Goal: Task Accomplishment & Management: Complete application form

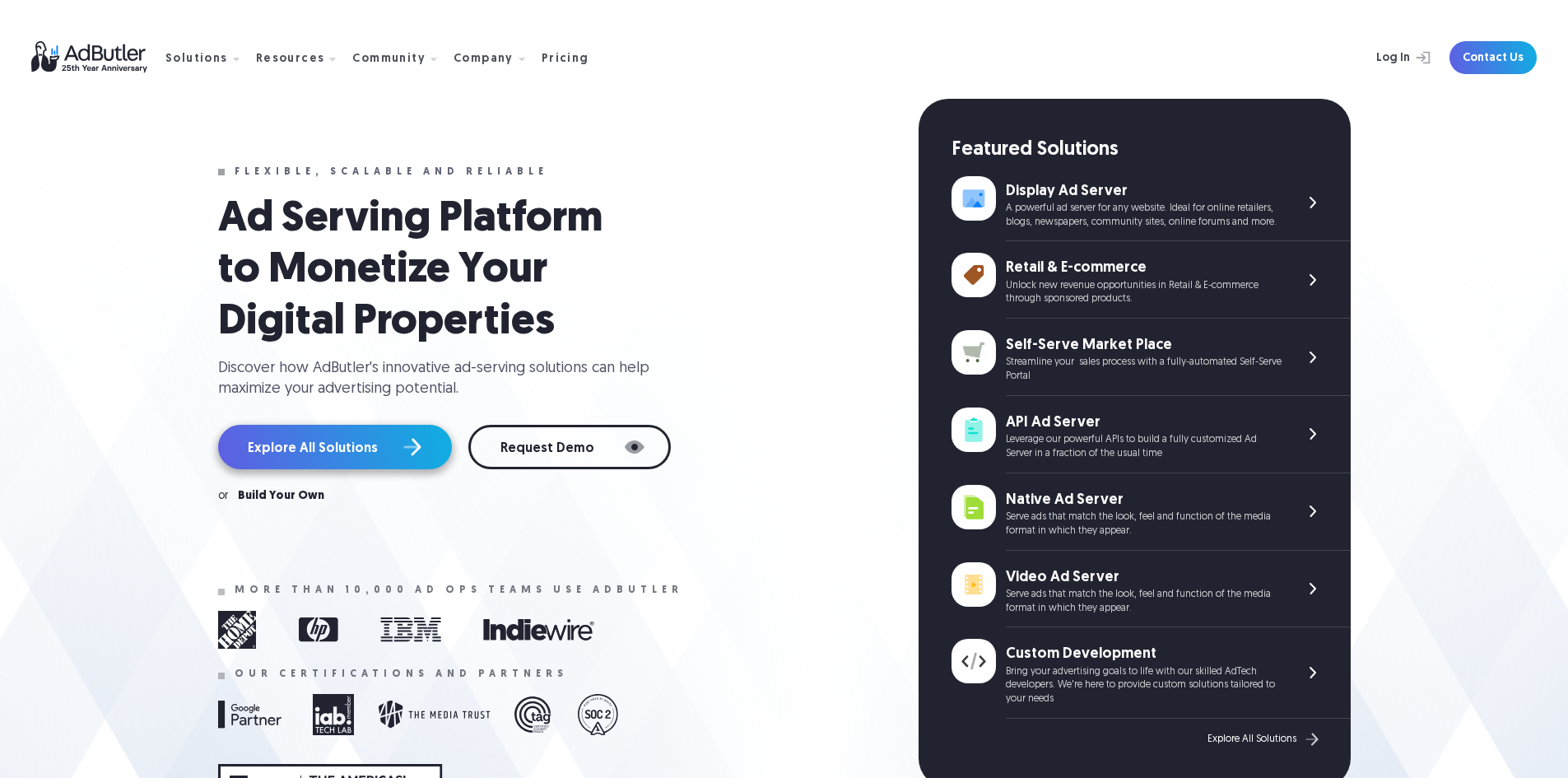
click at [373, 469] on link "Explore All Solutions" at bounding box center [335, 447] width 234 height 44
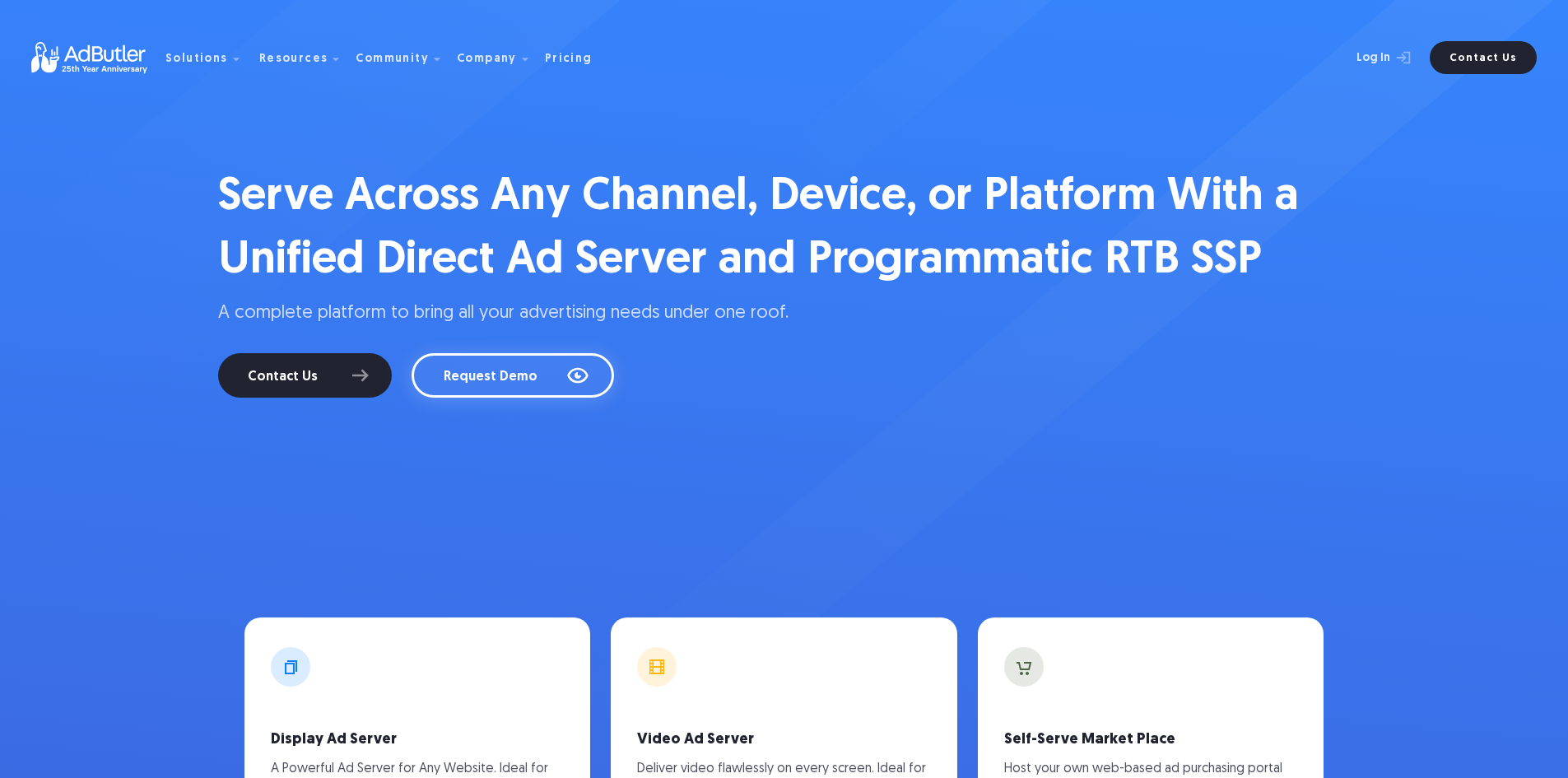
click at [492, 376] on link "Request Demo" at bounding box center [512, 375] width 202 height 44
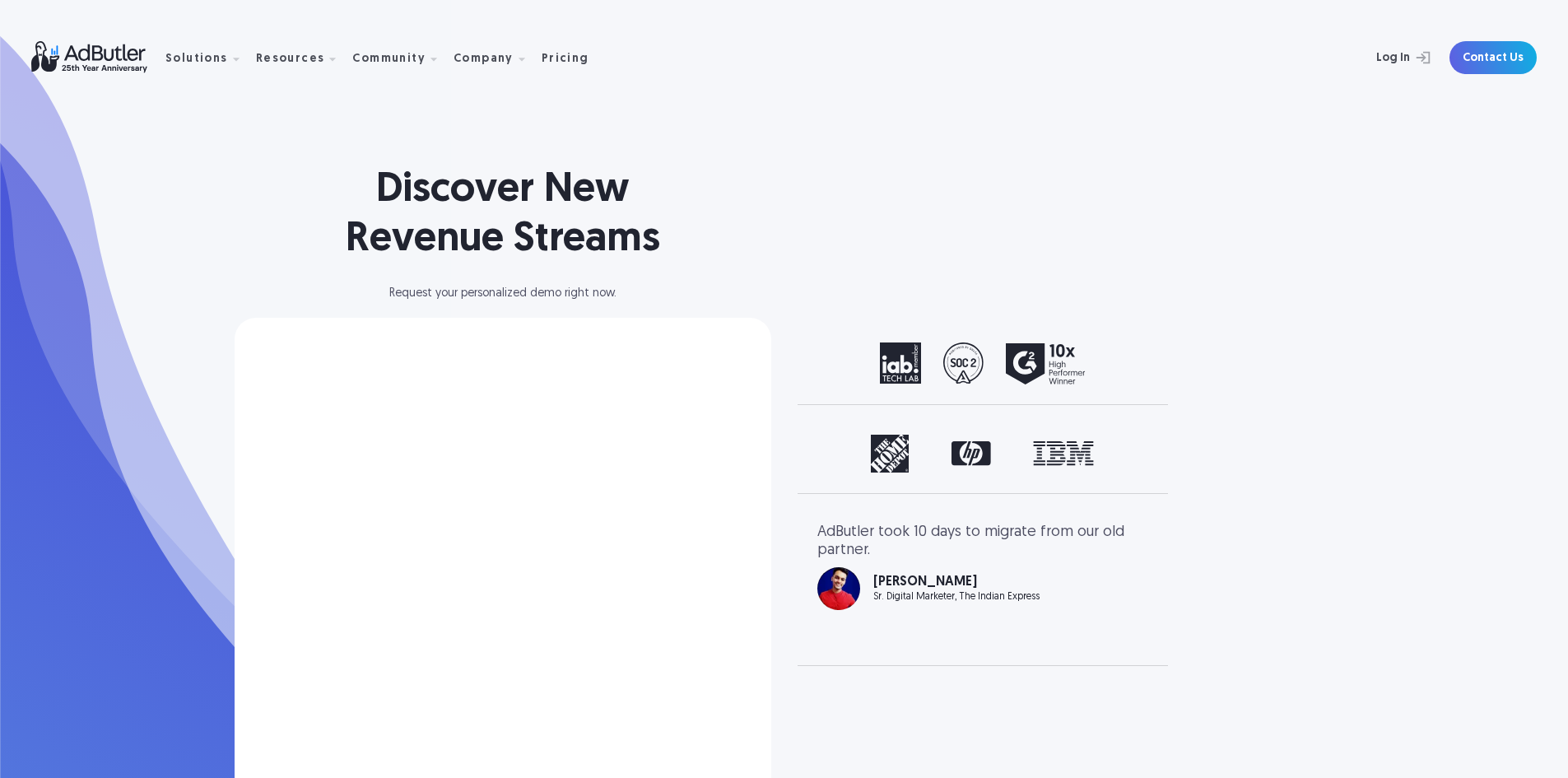
select select "North America"
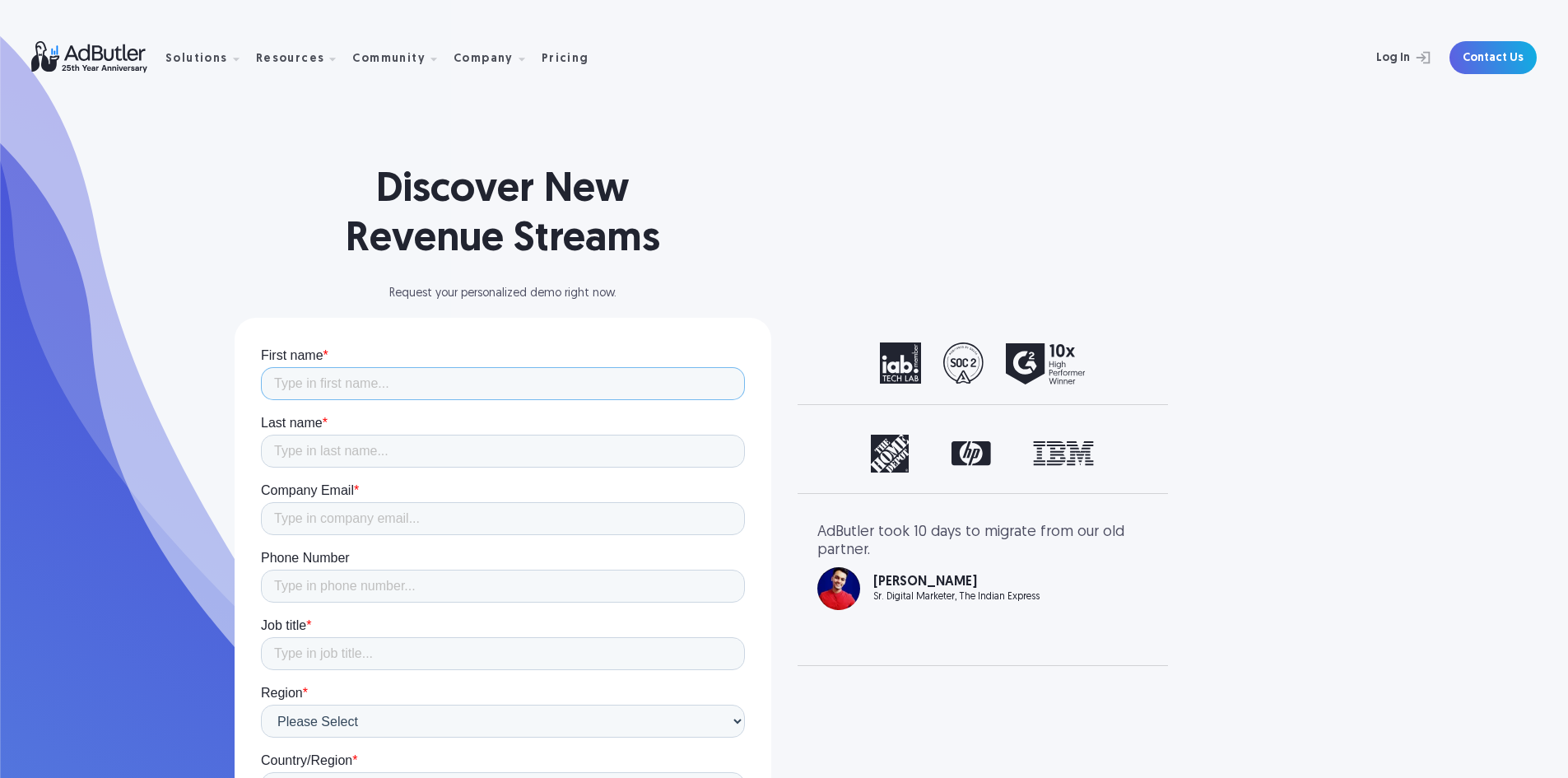
drag, startPoint x: 260, startPoint y: 348, endPoint x: 491, endPoint y: 376, distance: 232.7
click at [491, 376] on input "First name *" at bounding box center [502, 383] width 484 height 33
type input "Alycia"
click at [424, 456] on input "Last name *" at bounding box center [502, 451] width 484 height 33
type input "Archer"
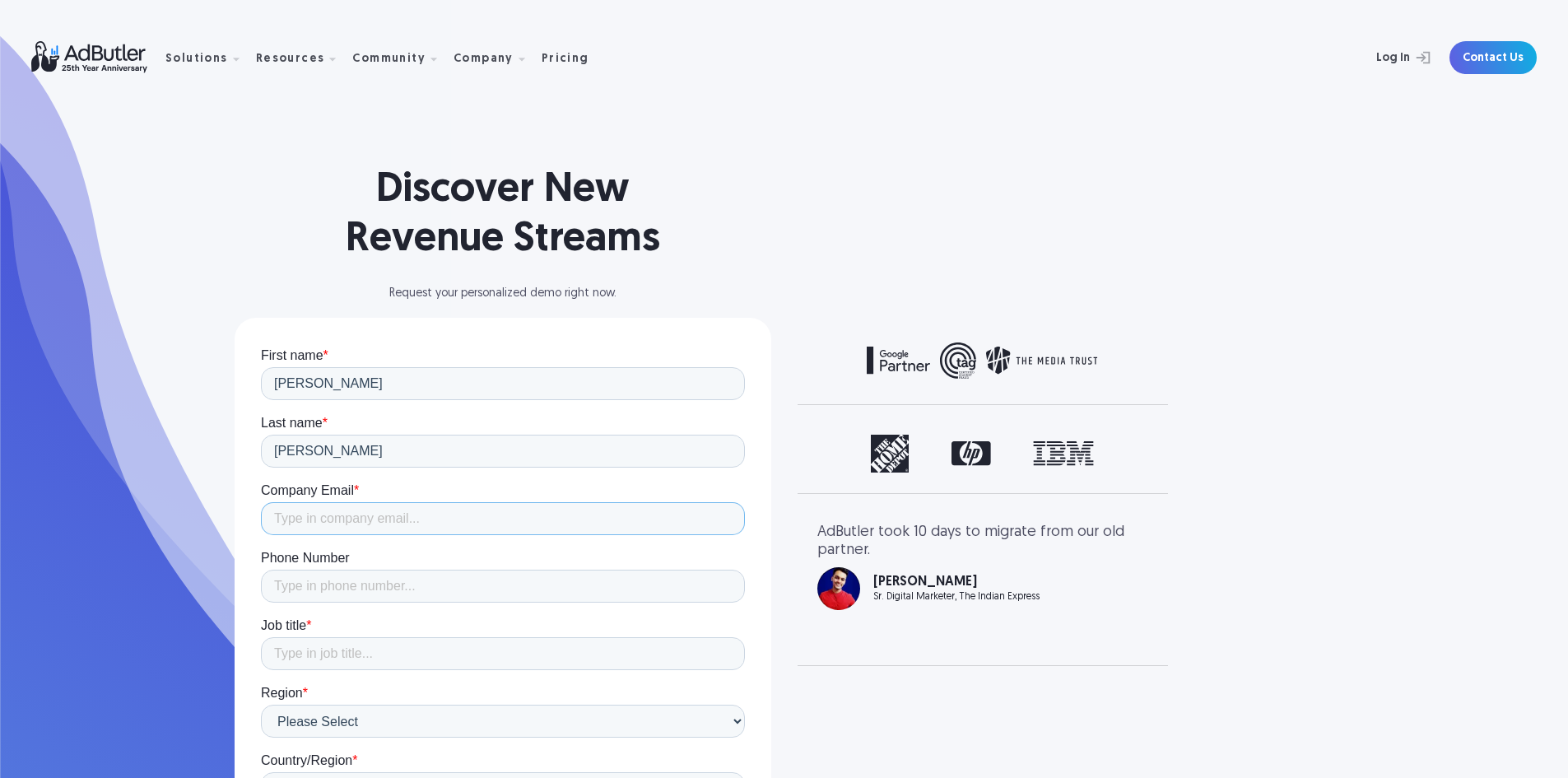
click at [396, 533] on input "Company Email *" at bounding box center [502, 518] width 484 height 33
type input "alycia.archer@adfarm.com"
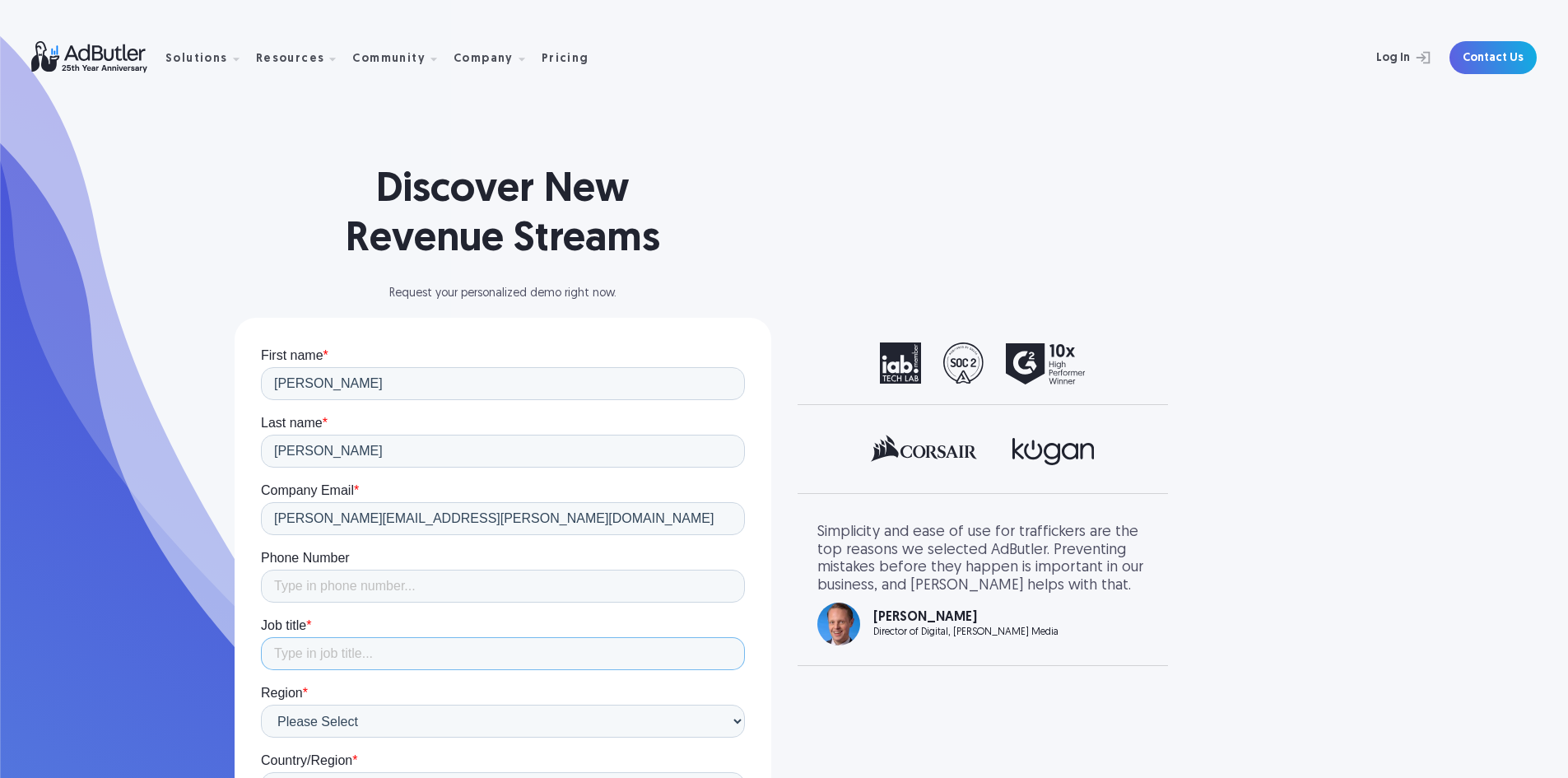
click at [393, 656] on input "Job title *" at bounding box center [502, 654] width 484 height 33
type input "M"
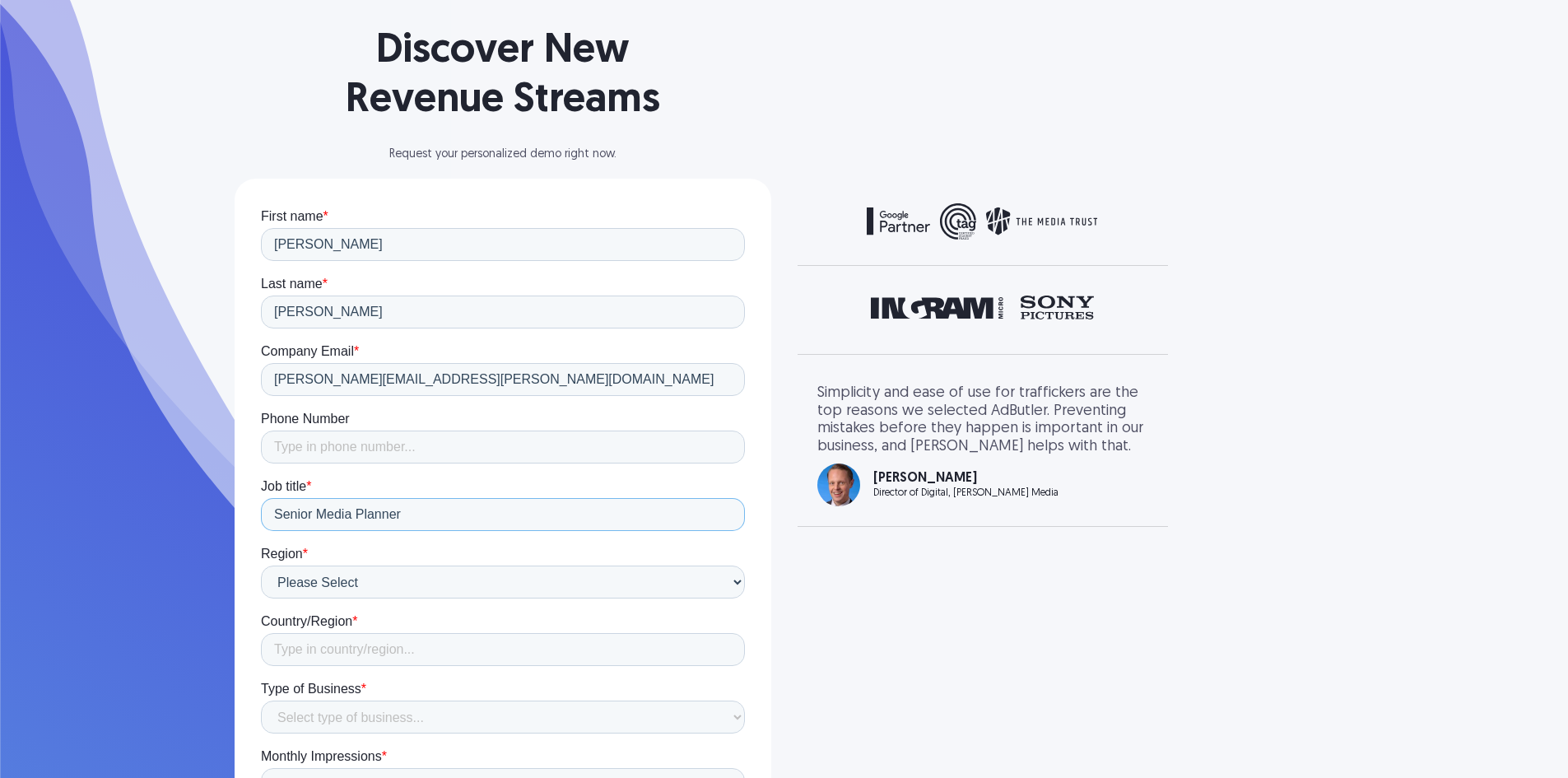
scroll to position [146, 0]
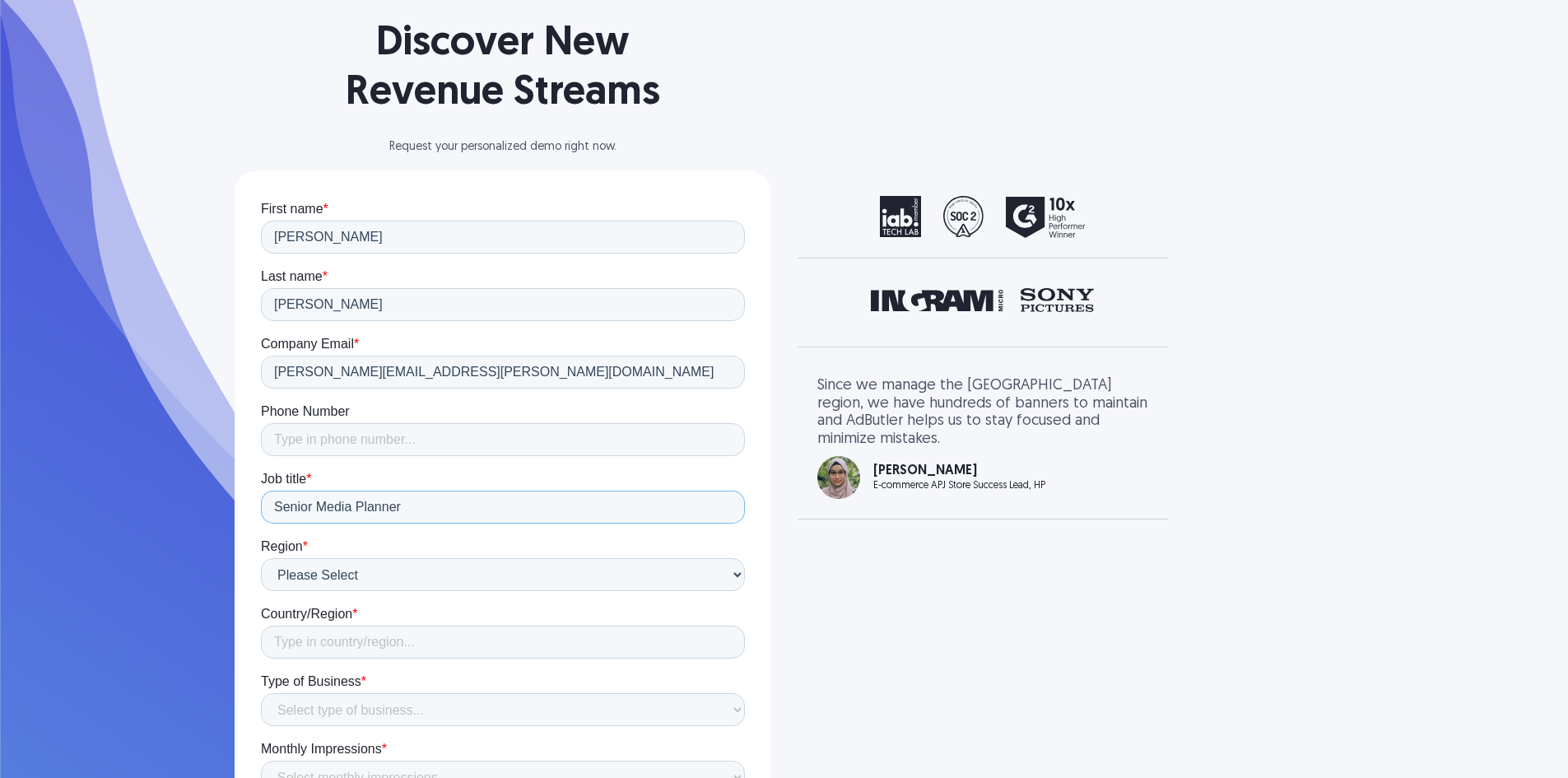
type input "Senior Media Planner"
click at [412, 638] on input "Country/Region *" at bounding box center [502, 642] width 484 height 33
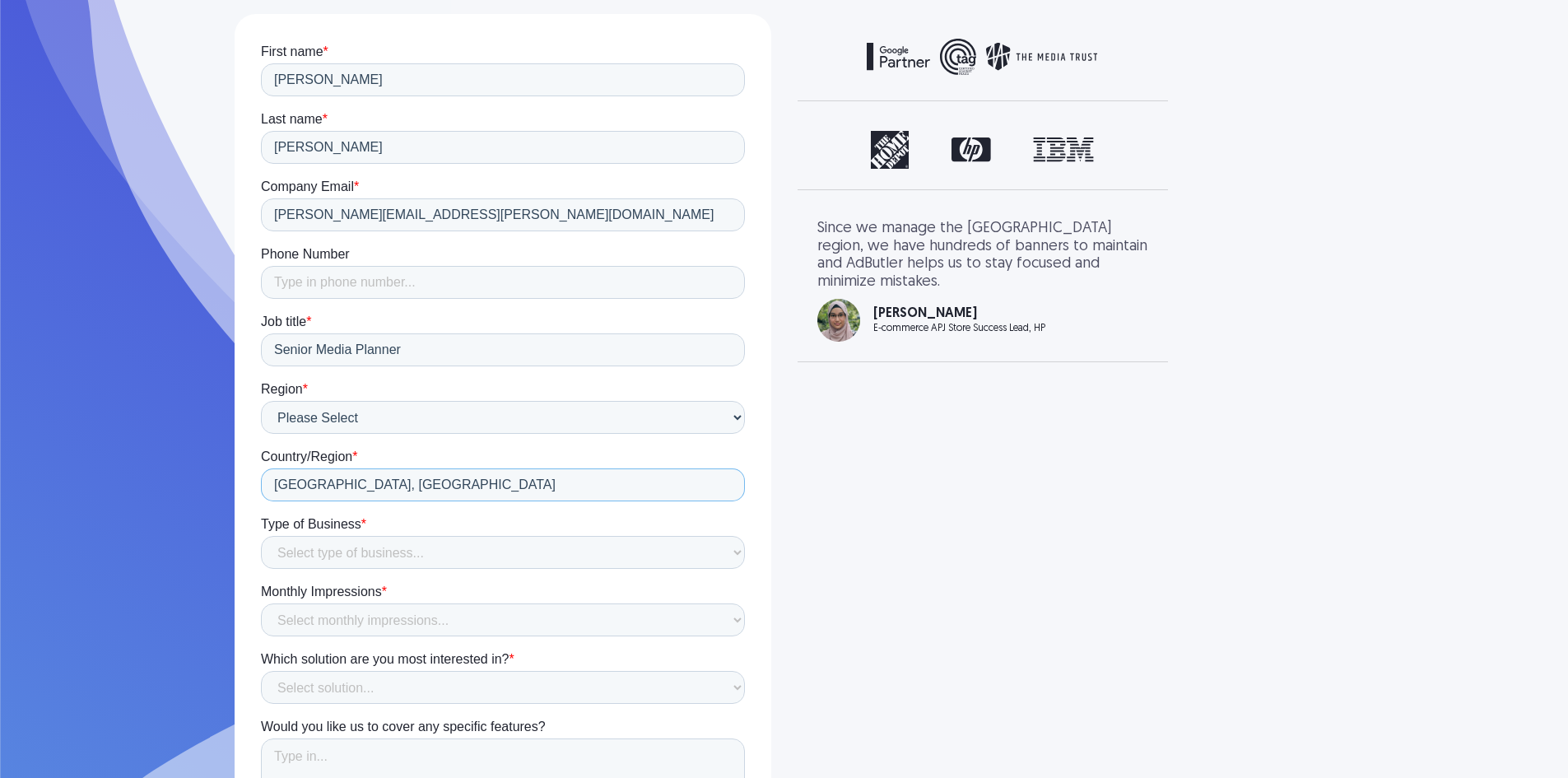
scroll to position [310, 0]
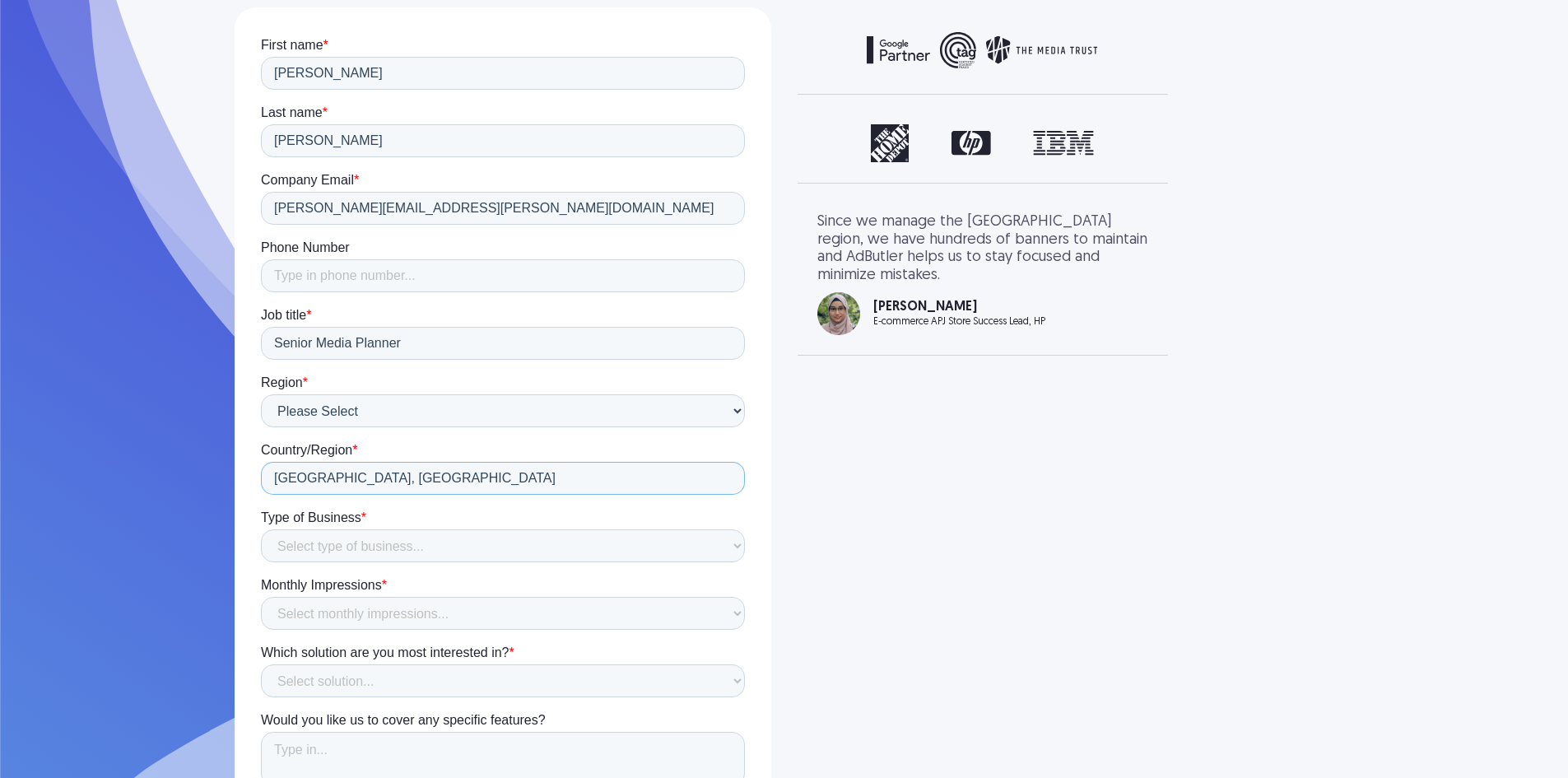
type input "Calgary, AB"
click at [392, 535] on select "Select type of business... Publisher Advertiser Brand Agency Network SSP DSP Ex…" at bounding box center [502, 546] width 484 height 33
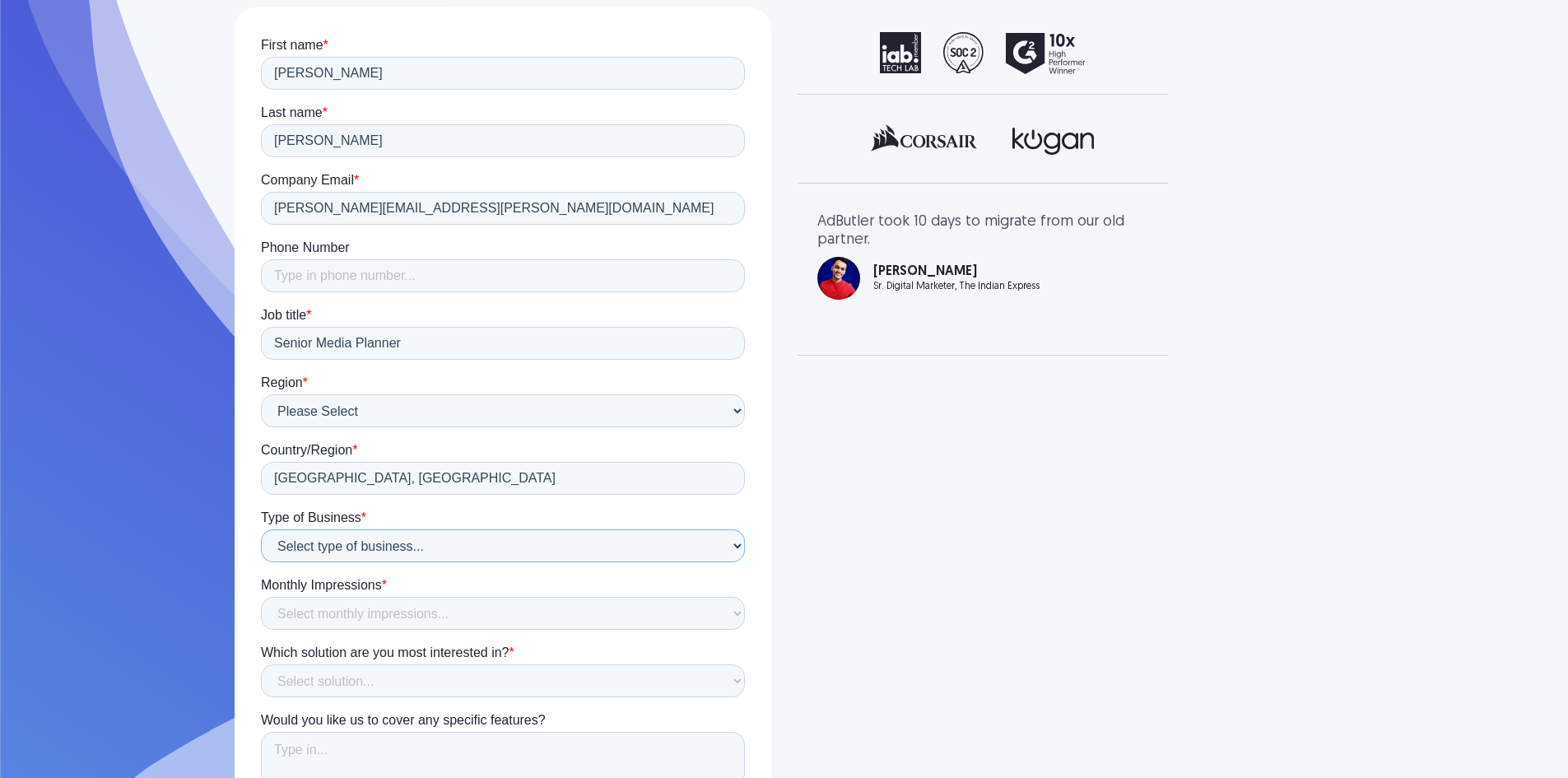
select select "Agency"
click at [260, 529] on select "Select type of business... Publisher Advertiser Brand Agency Network SSP DSP Ex…" at bounding box center [502, 546] width 484 height 33
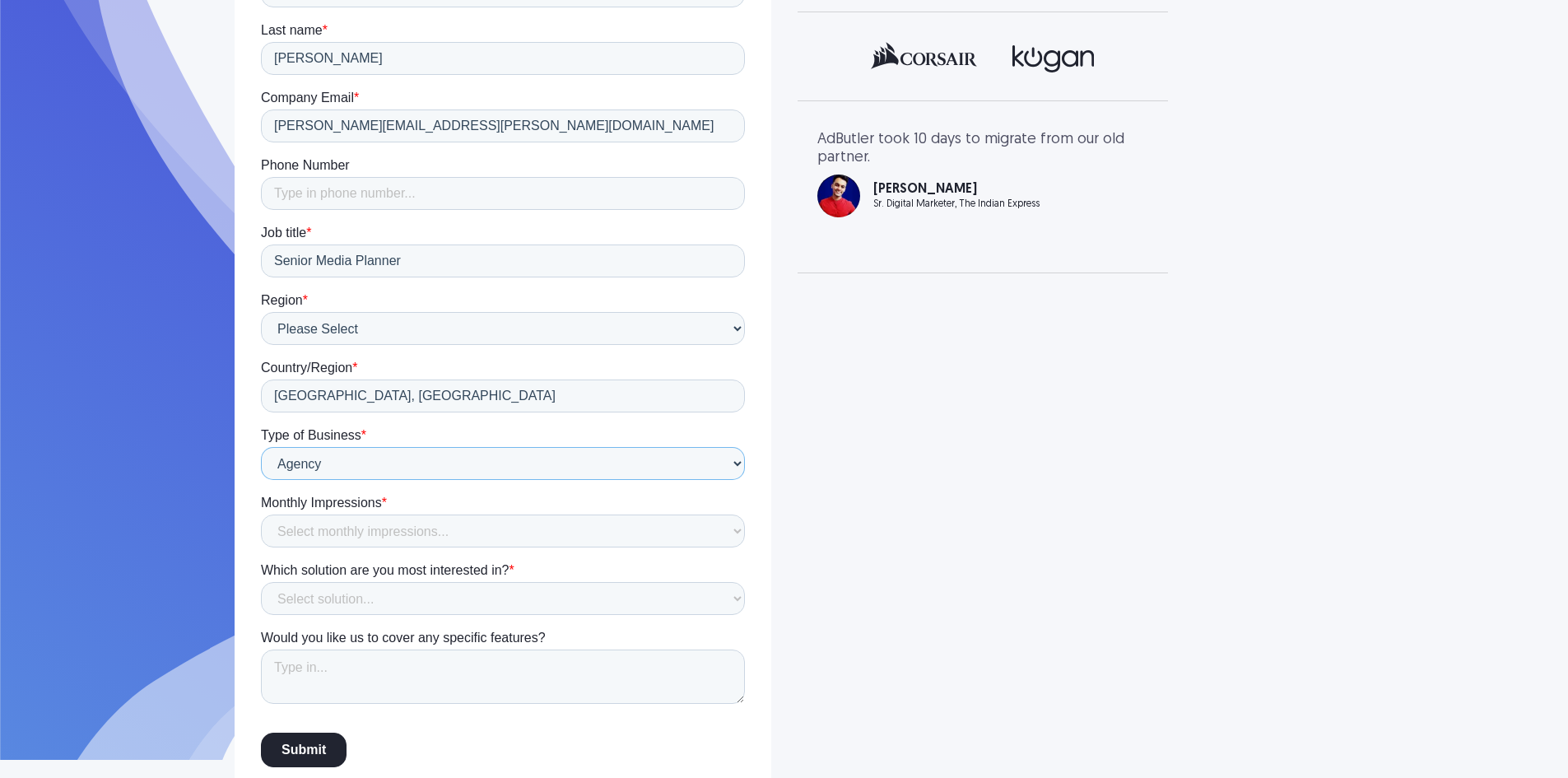
scroll to position [394, 0]
click at [389, 530] on select "Select monthly impressions... Less than 1 million 1 - 10 million 10 - 100 milli…" at bounding box center [502, 530] width 484 height 33
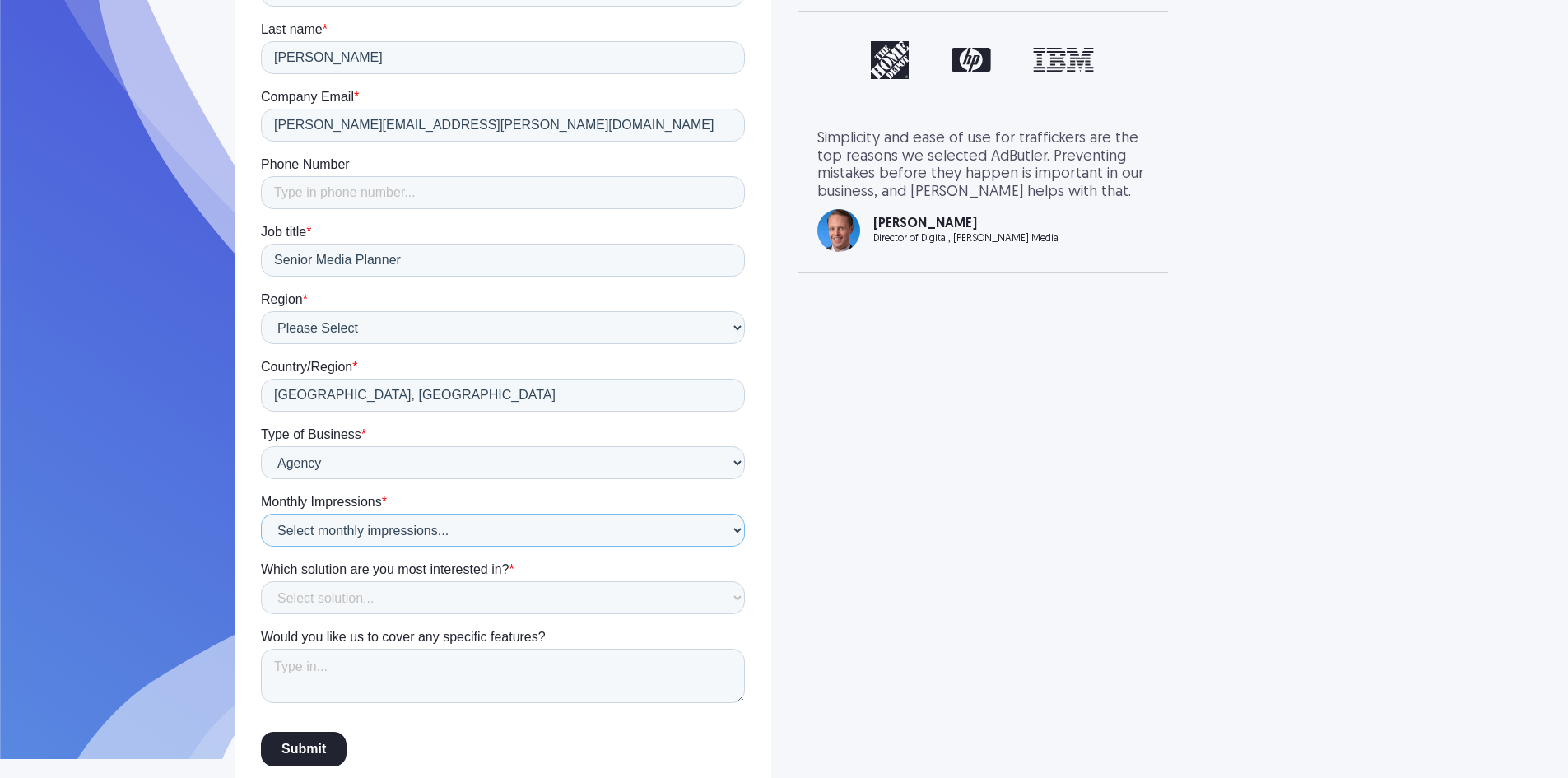
select select "100 million - 1 billion"
click at [260, 547] on select "Select monthly impressions... Less than 1 million 1 - 10 million 10 - 100 milli…" at bounding box center [502, 530] width 484 height 33
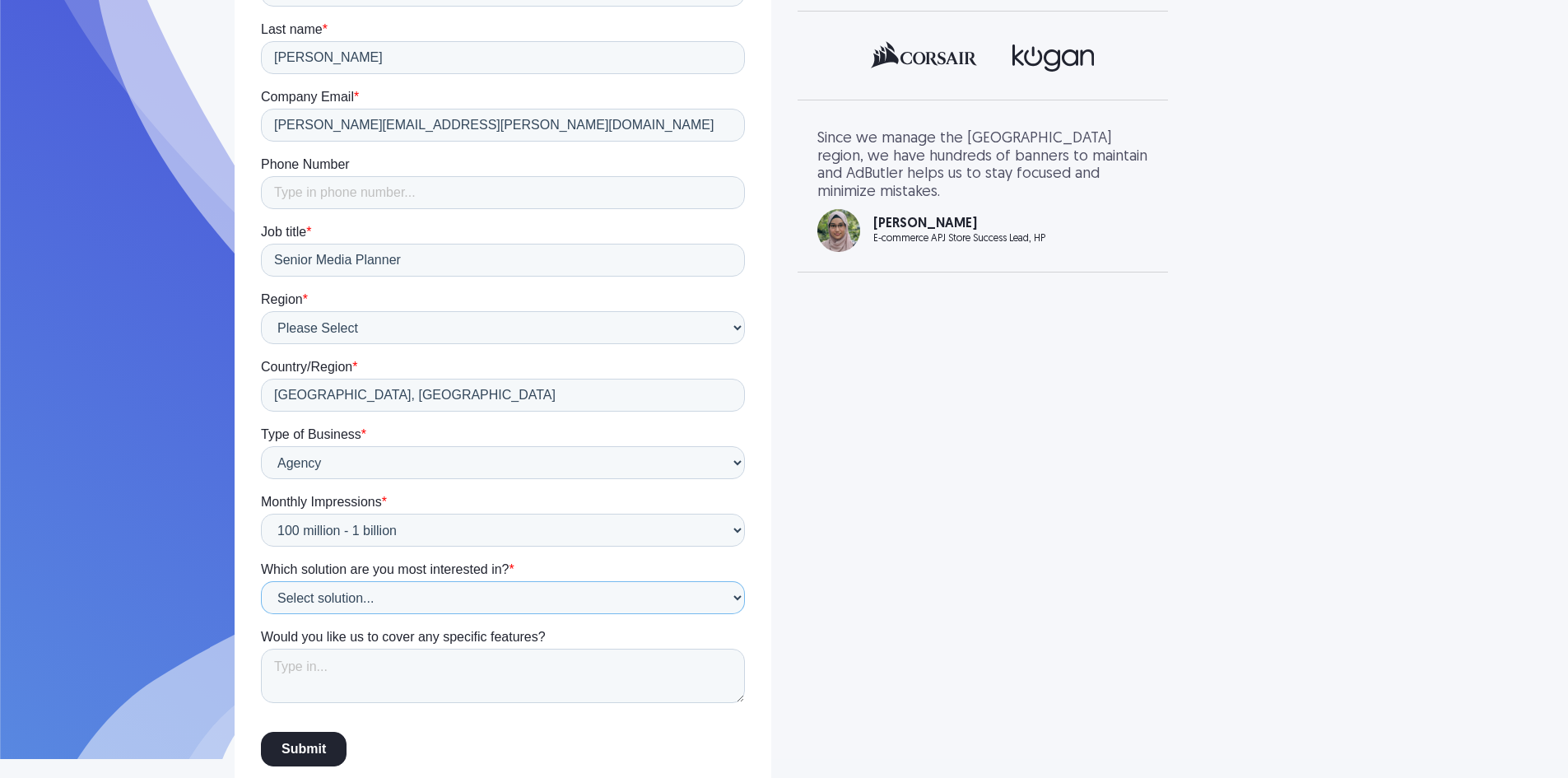
click at [348, 606] on select "Select solution... Display Ad Server Supply-Side Programmatic Video Ad Server M…" at bounding box center [502, 597] width 484 height 33
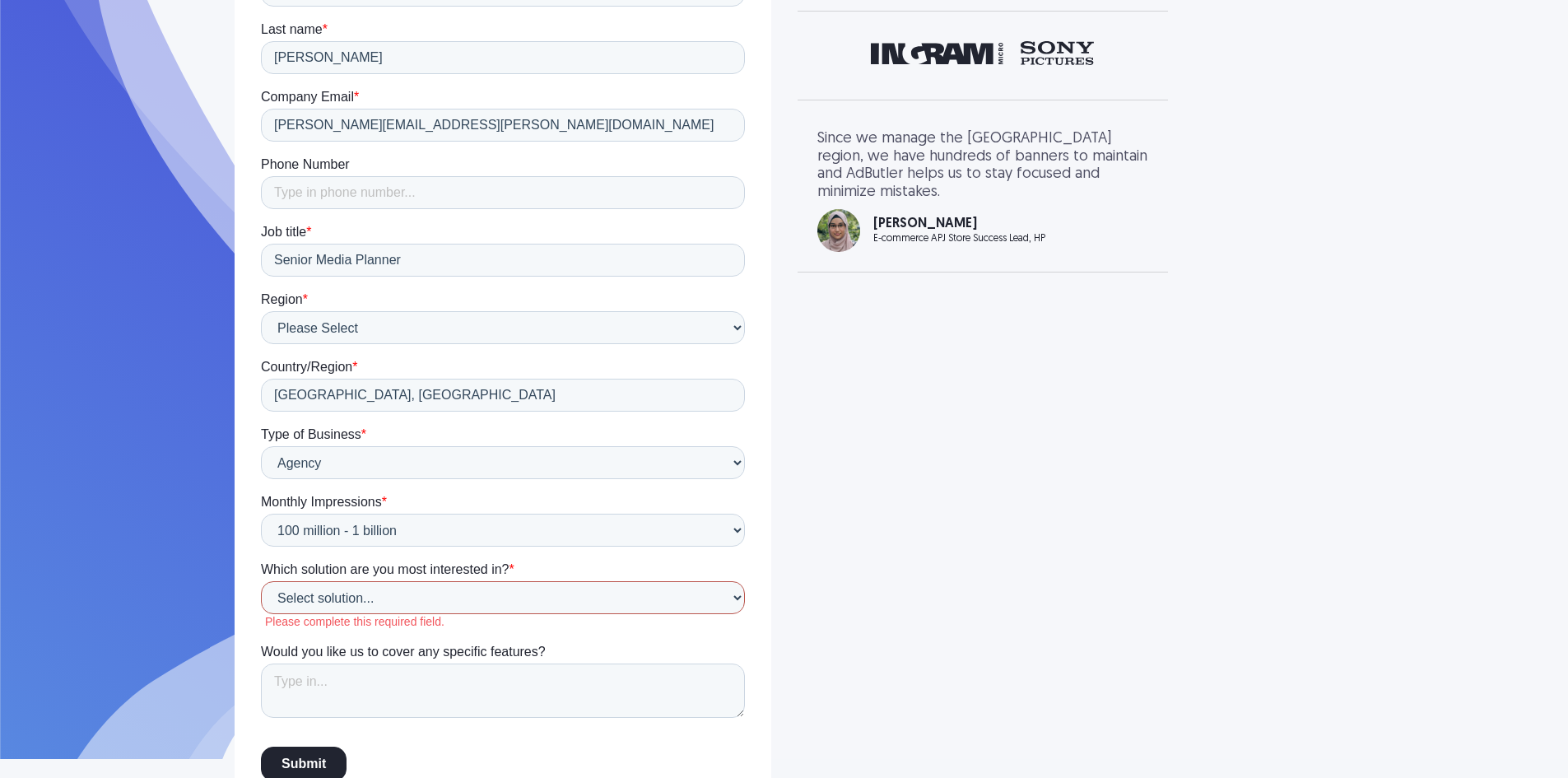
click at [616, 585] on select "Select solution... Display Ad Server Supply-Side Programmatic Video Ad Server M…" at bounding box center [502, 597] width 484 height 33
click at [260, 615] on select "Select solution... Display Ad Server Supply-Side Programmatic Video Ad Server M…" at bounding box center [502, 597] width 484 height 33
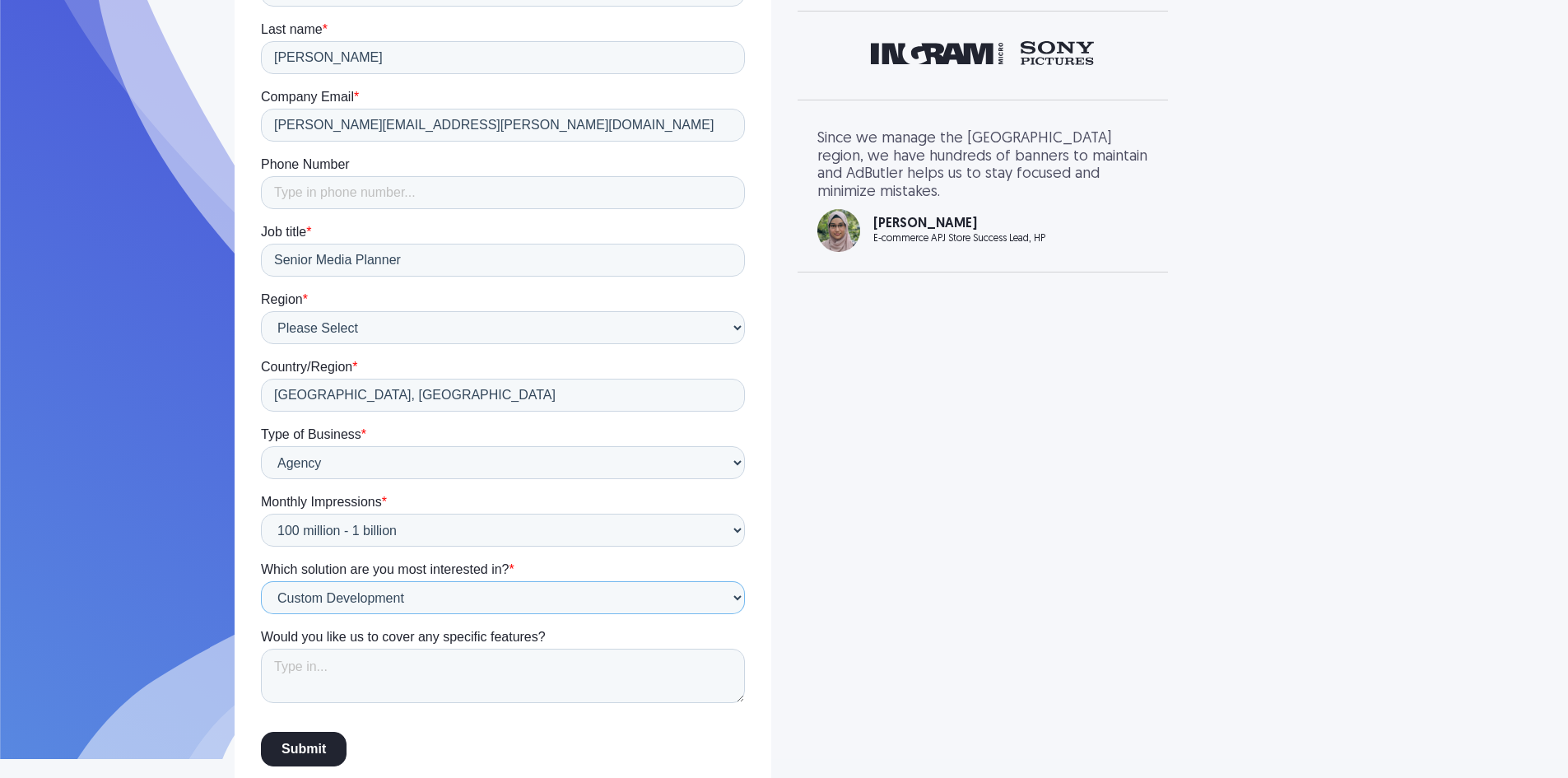
click at [449, 612] on select "Select solution... Display Ad Server Supply-Side Programmatic Video Ad Server M…" at bounding box center [502, 597] width 484 height 33
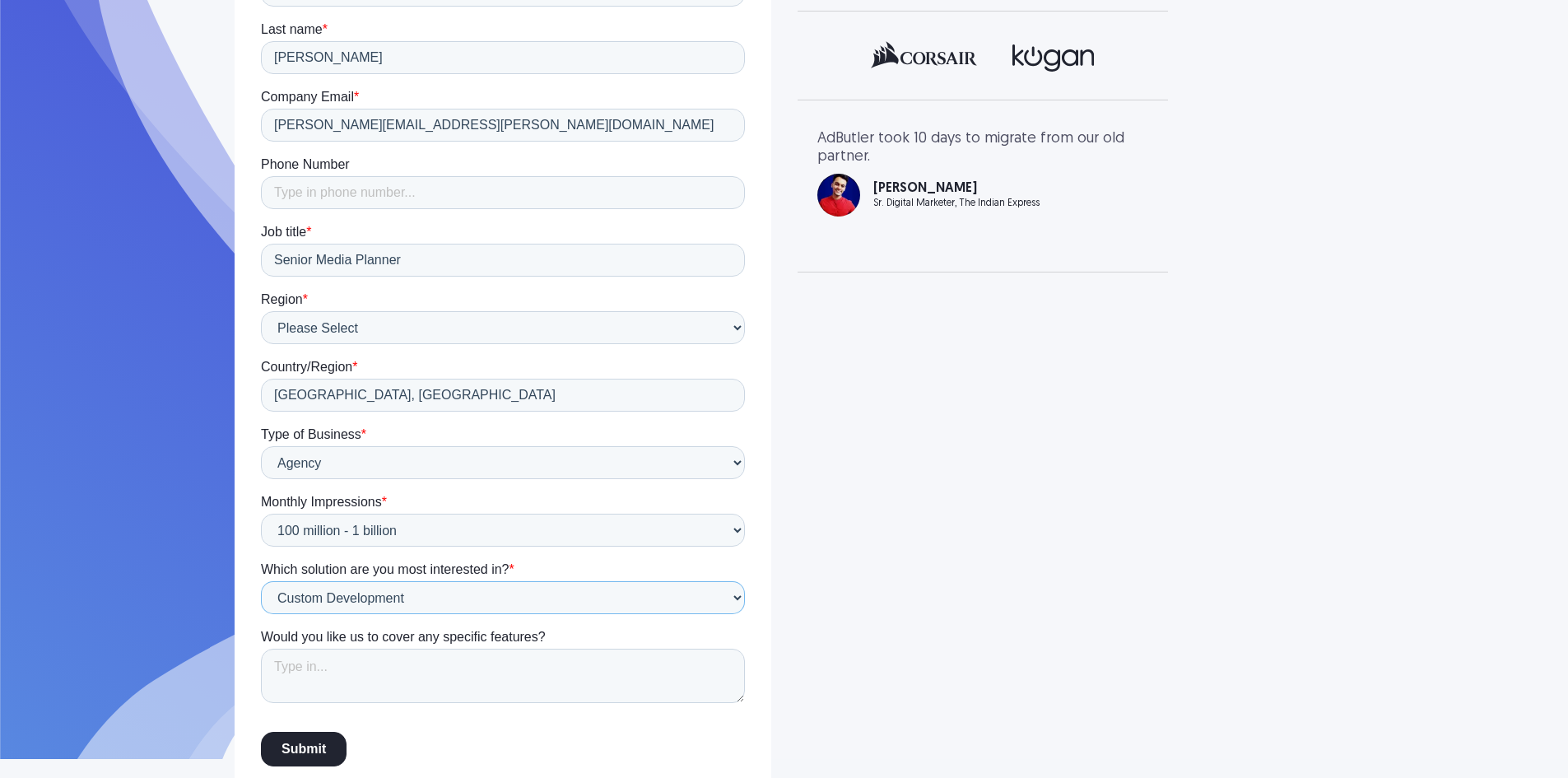
select select "Display Ad Server"
click at [260, 615] on select "Select solution... Display Ad Server Supply-Side Programmatic Video Ad Server M…" at bounding box center [502, 597] width 484 height 33
click at [429, 671] on textarea "Would you like us to cover any specific features?" at bounding box center [502, 676] width 484 height 54
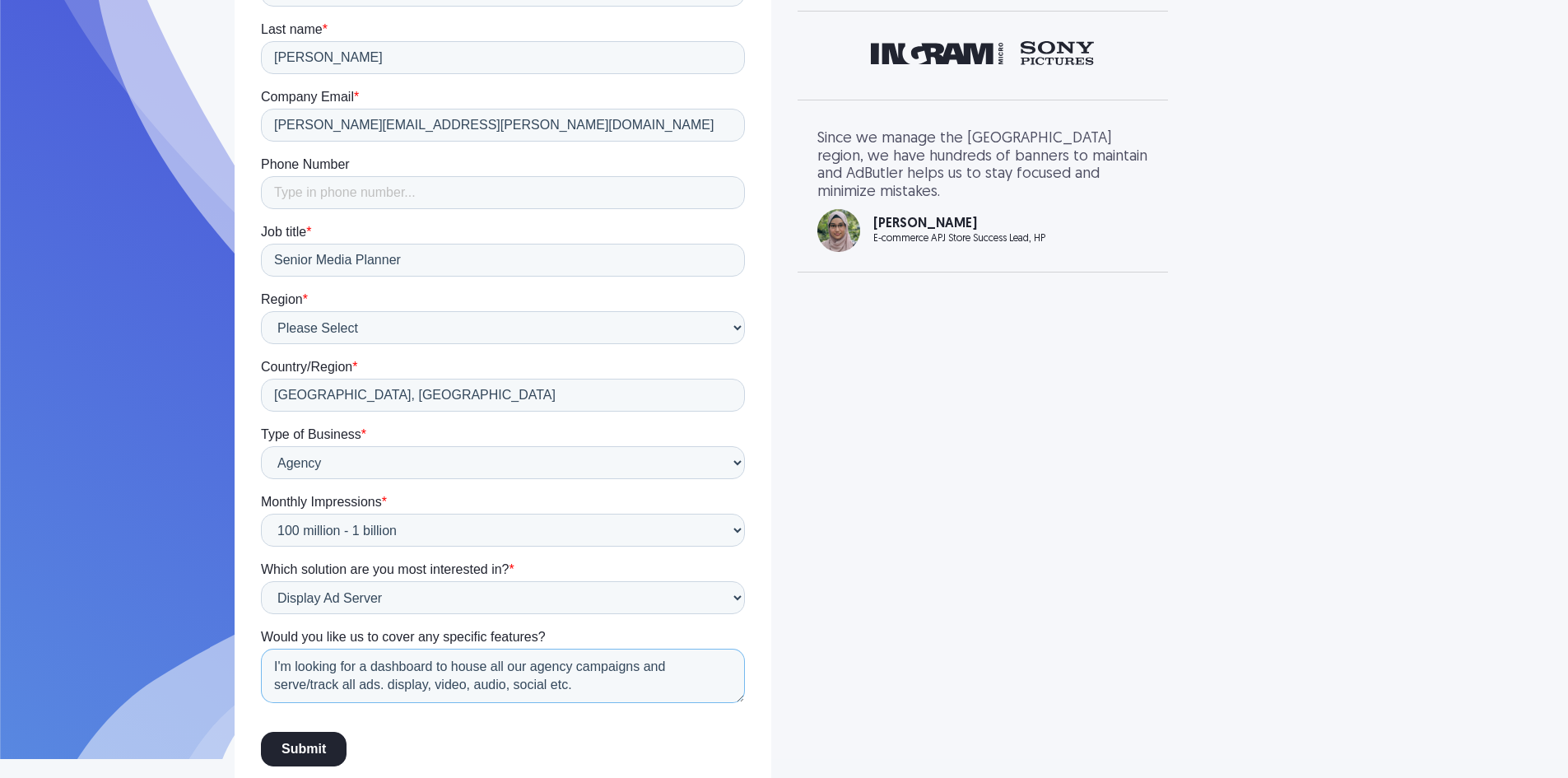
scroll to position [426, 0]
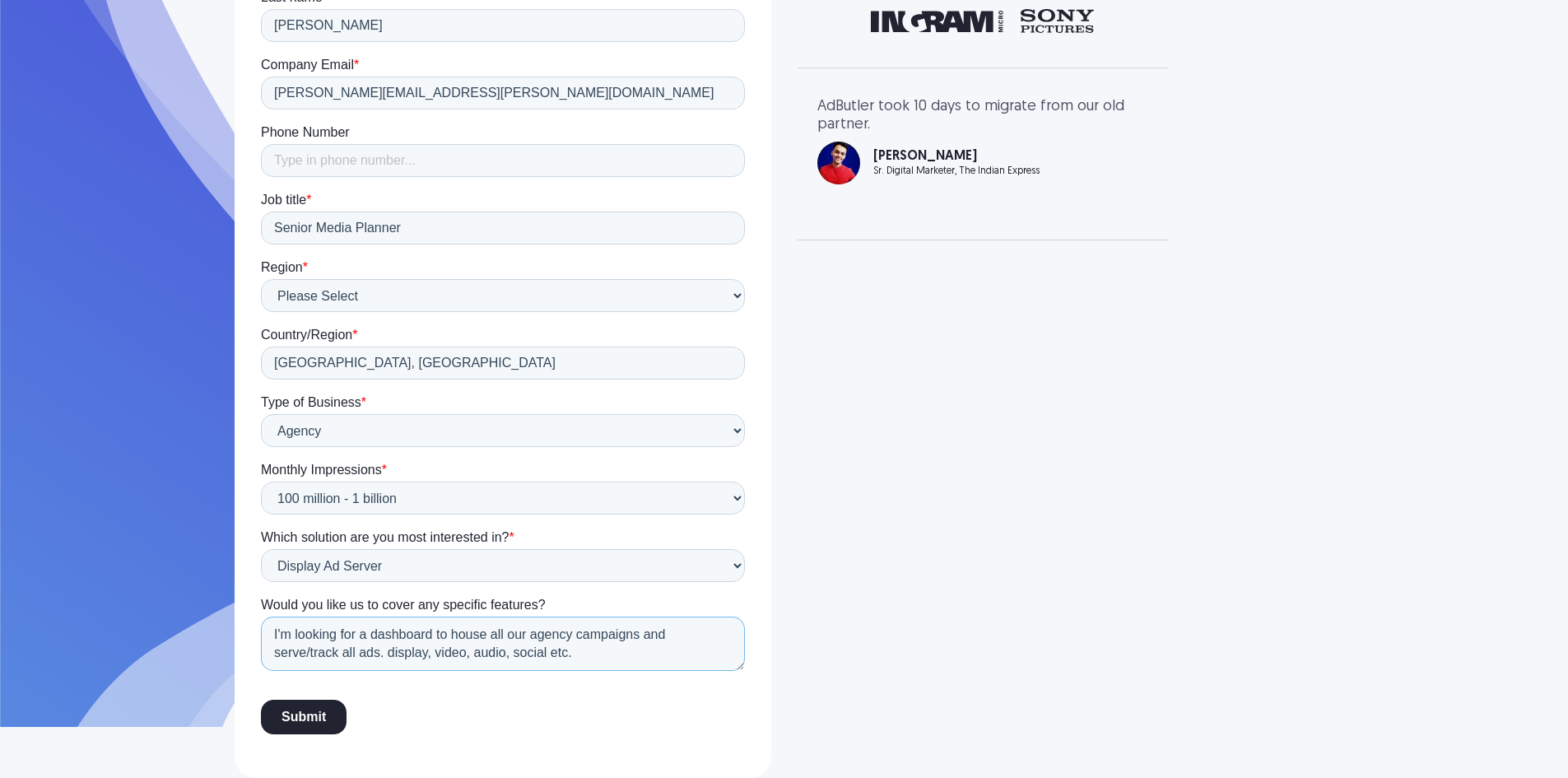
type textarea "I'm looking for a dashboard to house all our agency campaigns and serve/track a…"
click at [315, 722] on input "Submit" at bounding box center [303, 717] width 85 height 34
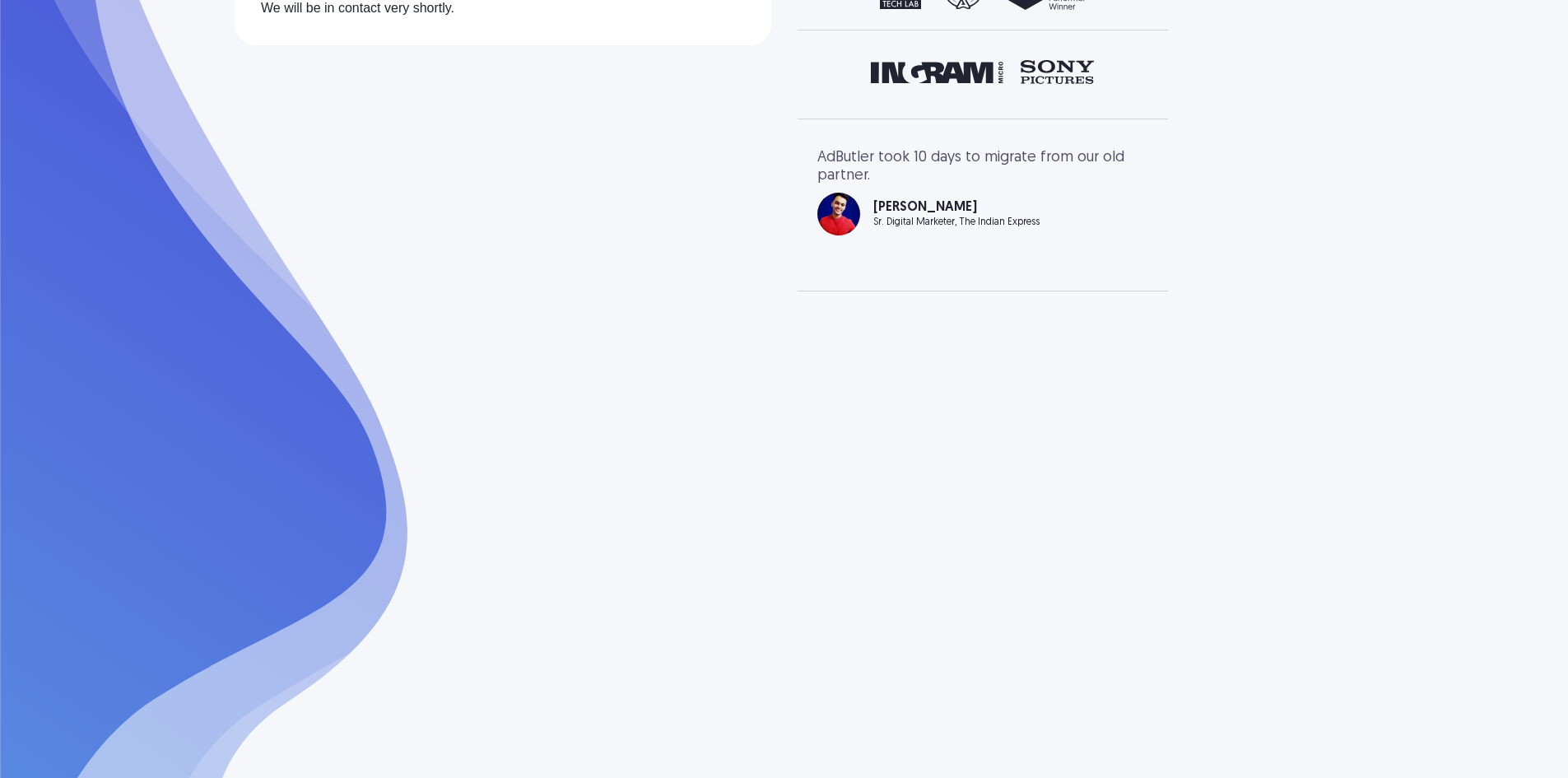
scroll to position [0, 0]
